Goal: Find specific page/section: Find specific page/section

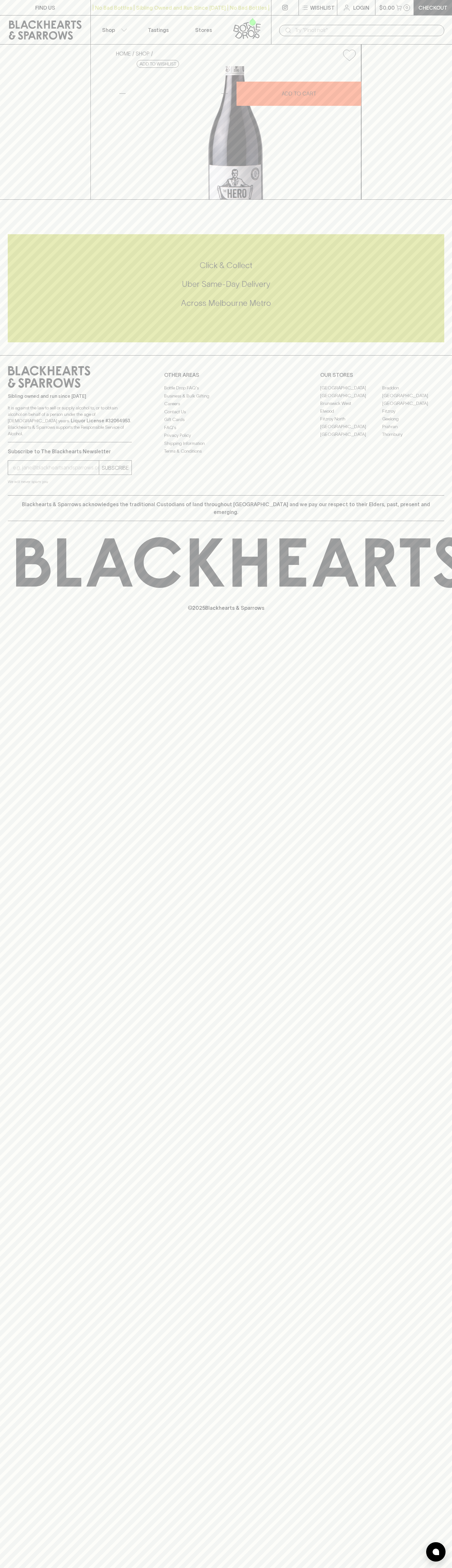
click at [419, 21] on div "​" at bounding box center [361, 30] width 181 height 29
click at [436, 1550] on img at bounding box center [436, 1552] width 7 height 7
click at [389, 1567] on html "FIND US | No Bad Bottles | Sibling Owned and Run Since [DATE] | No Bad Bottles …" at bounding box center [226, 784] width 452 height 1568
click at [15, 213] on div at bounding box center [226, 206] width 452 height 13
click at [413, 415] on link "Fitzroy" at bounding box center [413, 411] width 62 height 8
